Goal: Check status: Check status

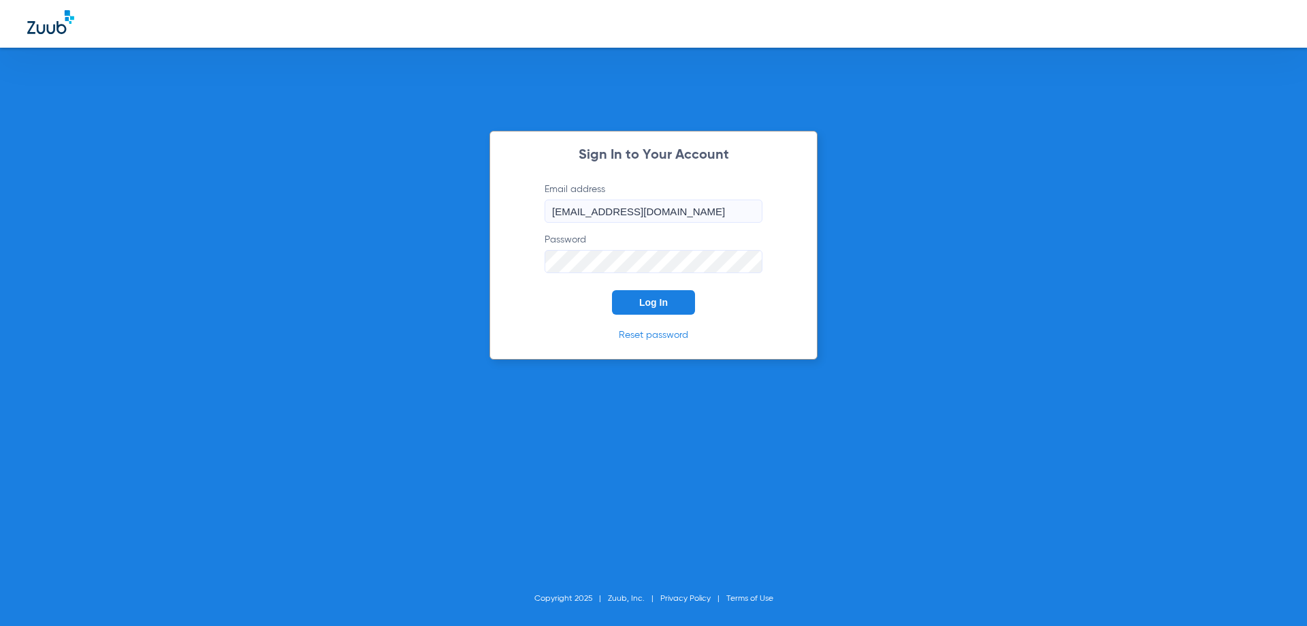
click at [652, 308] on button "Log In" at bounding box center [653, 302] width 83 height 25
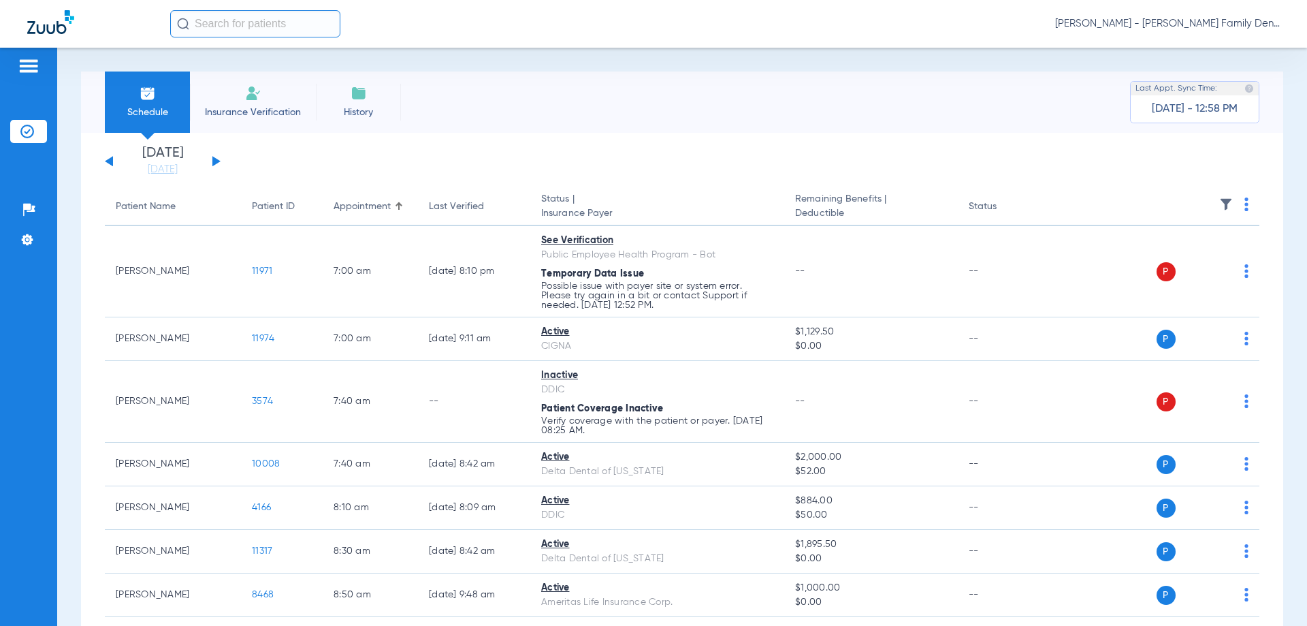
click at [213, 163] on button at bounding box center [216, 161] width 8 height 10
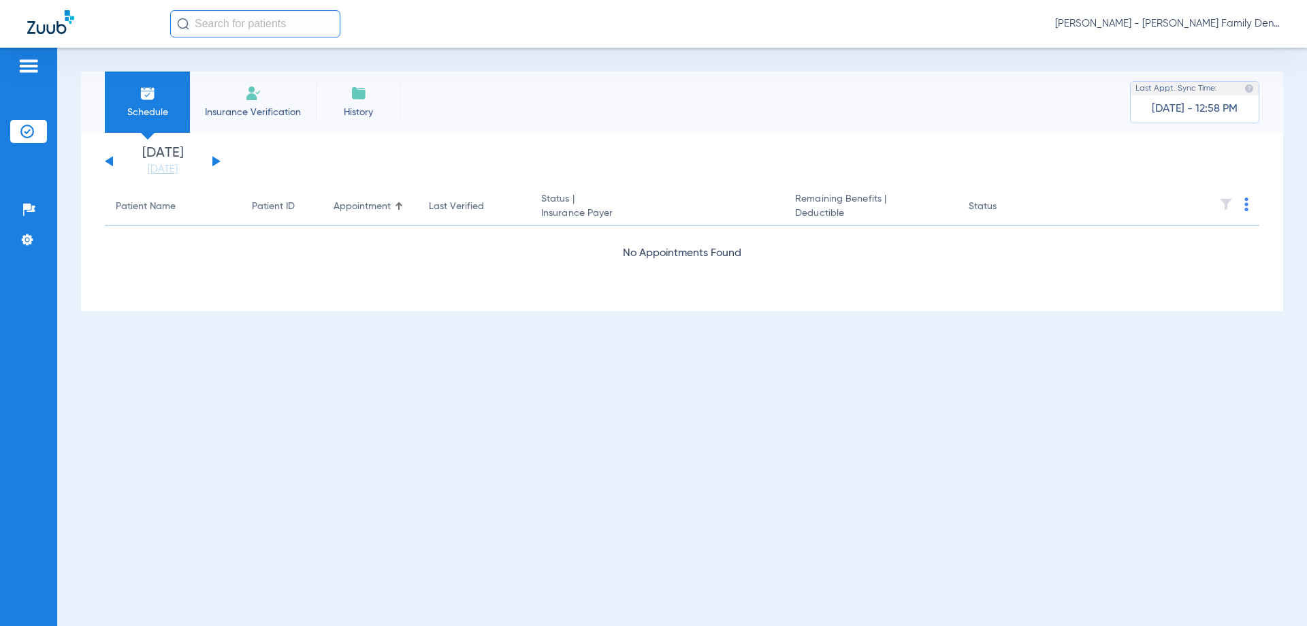
click at [221, 159] on app-single-date-navigator "[DATE] [DATE] [DATE] [DATE] [DATE] [DATE] [DATE] [DATE] [DATE] [DATE] [DATE] [D…" at bounding box center [682, 161] width 1155 height 30
click at [213, 163] on button at bounding box center [216, 161] width 8 height 10
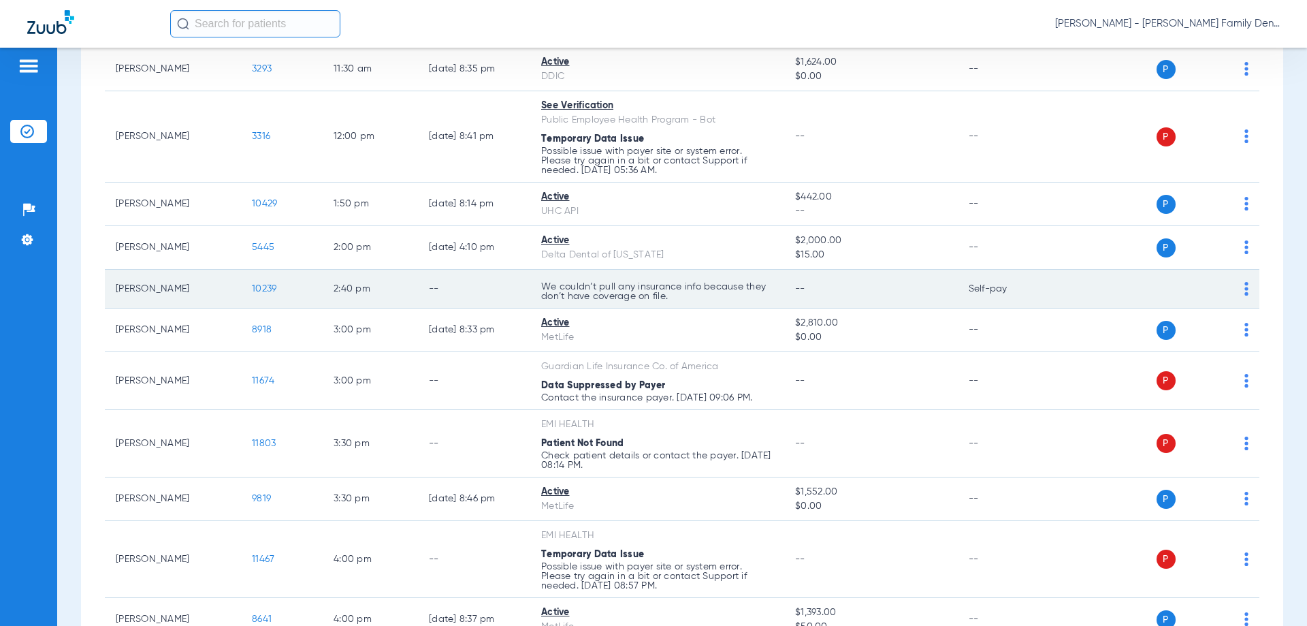
scroll to position [784, 0]
